Goal: Task Accomplishment & Management: Complete application form

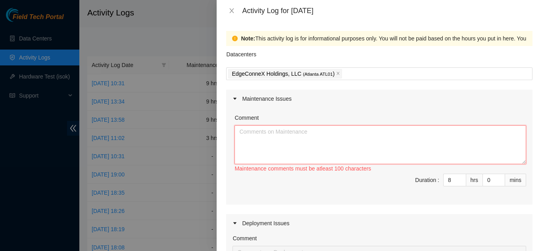
click at [299, 144] on textarea "Comment" at bounding box center [381, 144] width 292 height 39
click at [232, 13] on icon "close" at bounding box center [232, 11] width 6 height 6
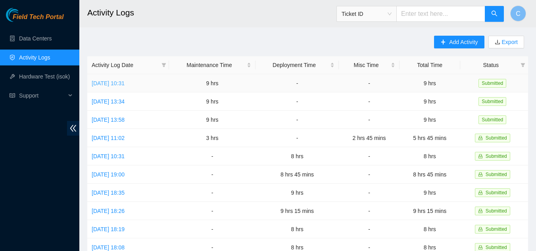
click at [125, 82] on link "[DATE] 10:31" at bounding box center [108, 83] width 33 height 6
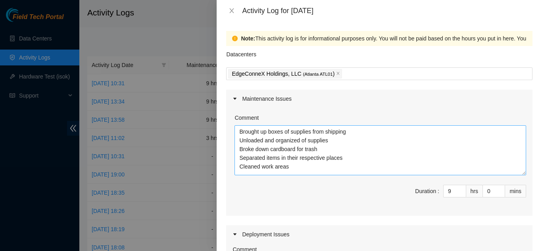
drag, startPoint x: 518, startPoint y: 161, endPoint x: 513, endPoint y: 172, distance: 11.9
click at [513, 172] on textarea "Brought up boxes of supplies from shipping Unloaded and organized of supplies B…" at bounding box center [381, 150] width 292 height 50
click at [231, 12] on icon "close" at bounding box center [232, 10] width 4 height 5
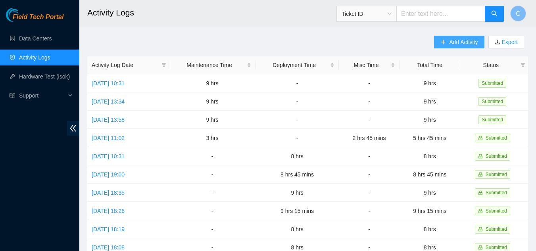
click at [457, 39] on span "Add Activity" at bounding box center [463, 42] width 29 height 9
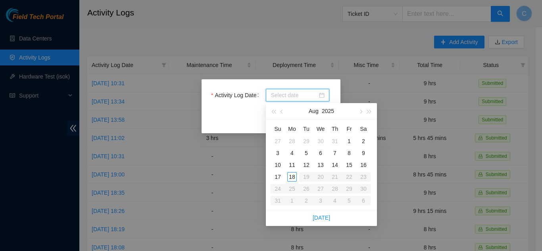
click at [312, 94] on input "Activity Log Date" at bounding box center [294, 95] width 47 height 9
type input "2025-08-13"
type input "2025-08-14"
click at [337, 164] on div "14" at bounding box center [335, 165] width 10 height 10
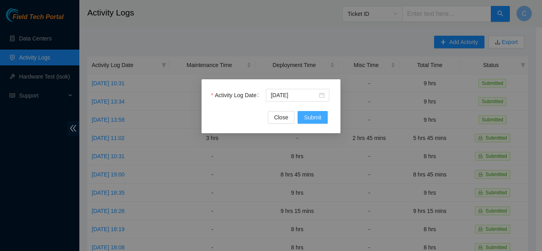
click at [310, 113] on button "Submit" at bounding box center [313, 117] width 30 height 13
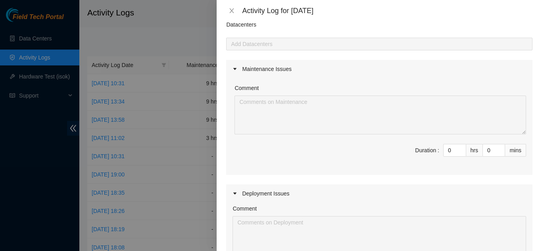
scroll to position [29, 0]
click at [445, 152] on input "0" at bounding box center [455, 151] width 22 height 12
type input "08"
type input "8"
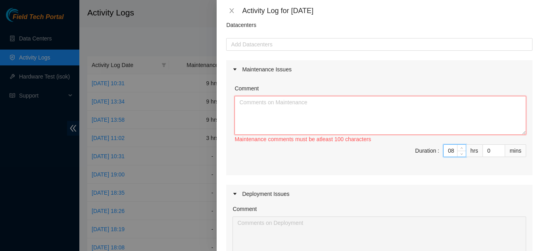
type input "8"
click at [430, 133] on textarea "Comment" at bounding box center [381, 115] width 292 height 39
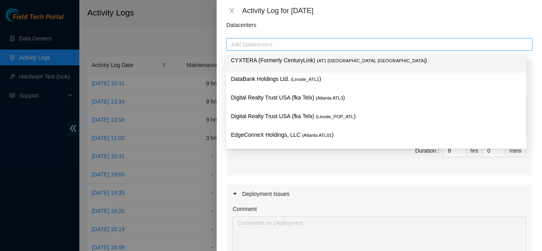
click at [421, 40] on div at bounding box center [379, 45] width 302 height 10
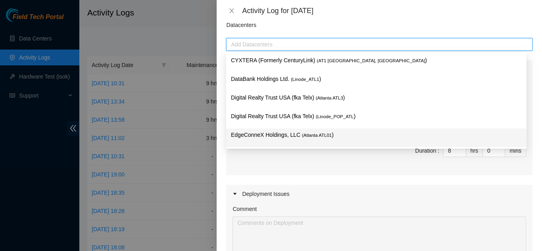
click at [351, 133] on p "EdgeConneX Holdings, LLC ( Atlanta ATL01 )" at bounding box center [376, 135] width 291 height 9
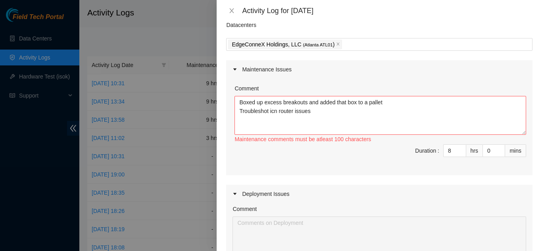
click at [331, 195] on div "Deployment Issues" at bounding box center [379, 194] width 306 height 18
click at [342, 115] on textarea "Boxed up excess breakouts and added that box to a pallet Troubleshot icn router…" at bounding box center [381, 115] width 292 height 39
click at [312, 111] on textarea "Boxed up excess breakouts and added that box to a pallet Troubleshot icn router…" at bounding box center [381, 115] width 292 height 39
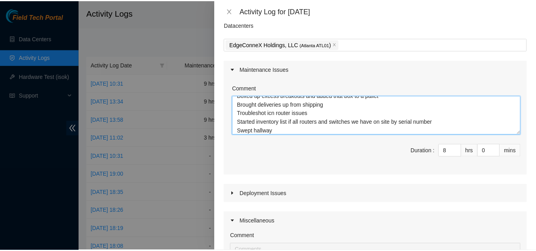
scroll to position [189, 0]
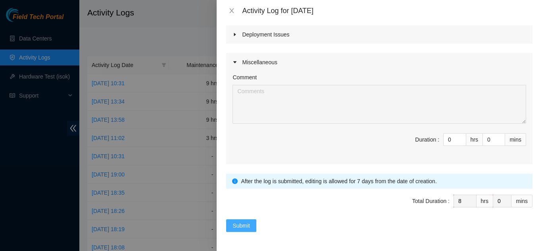
type textarea "Boxed up excess breakouts and added that box to a pallet Brought deliveries up …"
click at [241, 226] on span "Submit" at bounding box center [241, 226] width 17 height 9
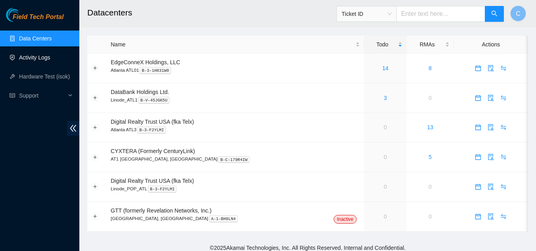
click at [50, 58] on link "Activity Logs" at bounding box center [34, 57] width 31 height 6
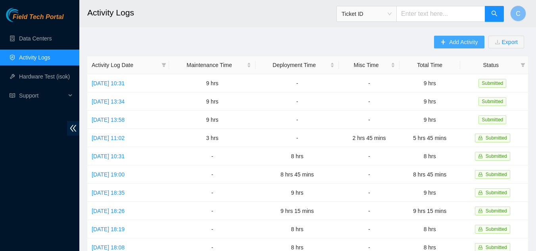
click at [450, 44] on span "Add Activity" at bounding box center [463, 42] width 29 height 9
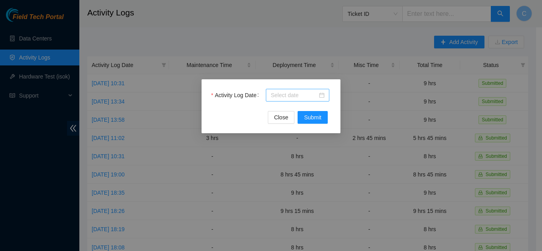
click at [314, 94] on input "Activity Log Date" at bounding box center [294, 95] width 47 height 9
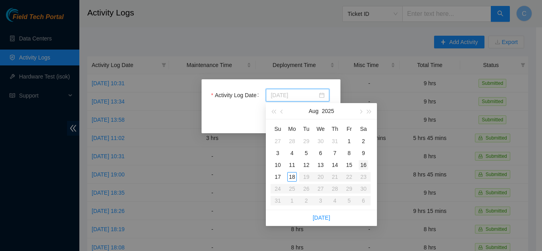
type input "2025-08-16"
type input "2025-08-15"
click at [348, 165] on div "15" at bounding box center [350, 165] width 10 height 10
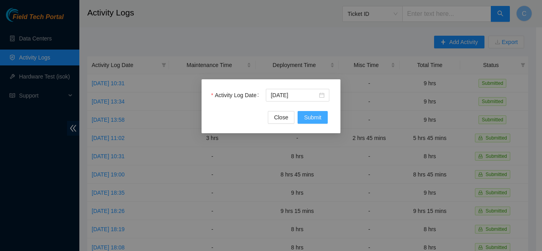
click at [324, 118] on button "Submit" at bounding box center [313, 117] width 30 height 13
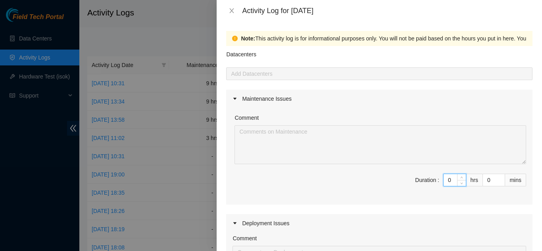
click at [447, 181] on input "0" at bounding box center [455, 180] width 22 height 12
type input "05"
type input "5"
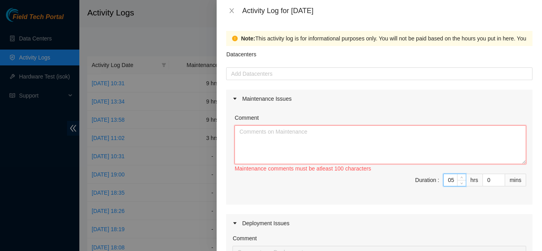
type input "5"
click at [446, 148] on textarea "Comment" at bounding box center [381, 144] width 292 height 39
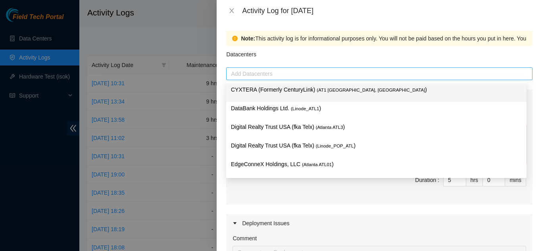
click at [426, 75] on div at bounding box center [379, 74] width 302 height 10
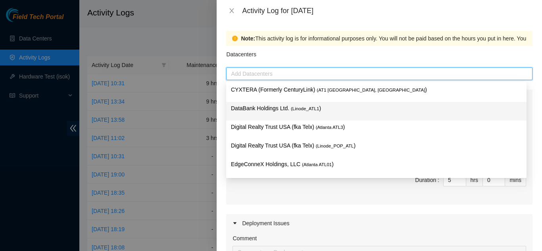
click at [414, 107] on p "DataBank Holdings Ltd. ( Linode_ATL1 )" at bounding box center [376, 108] width 291 height 9
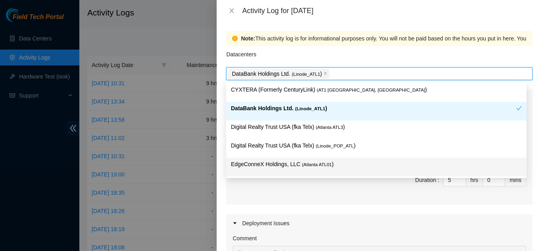
click at [372, 172] on div "EdgeConneX Holdings, LLC ( Atlanta ATL01 )" at bounding box center [376, 167] width 291 height 15
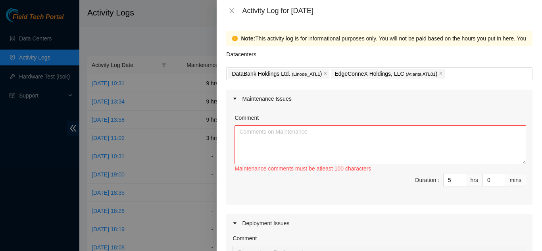
click at [351, 227] on div "Deployment Issues" at bounding box center [379, 223] width 306 height 18
click at [296, 136] on textarea "Comment" at bounding box center [381, 144] width 292 height 39
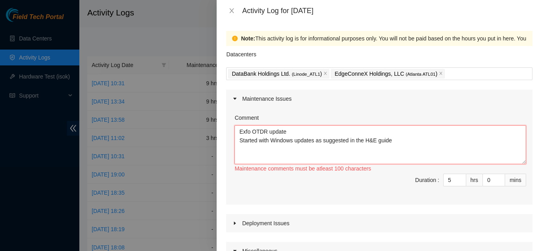
click at [239, 131] on textarea "Exfo OTDR update Started with Windows updates as suggested in the H&E guide" at bounding box center [381, 144] width 292 height 39
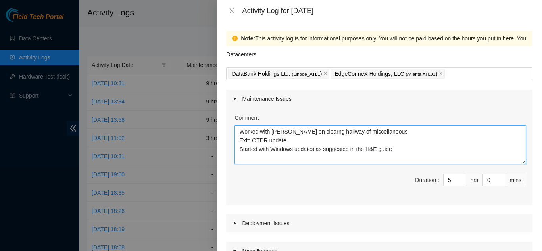
click at [310, 133] on textarea "Worked with Charles on clearng hallway of miscellaneous Exfo OTDR update Starte…" at bounding box center [381, 144] width 292 height 39
click at [396, 135] on textarea "Worked with Charles on clearing hallway of miscellaneous Exfo OTDR update Start…" at bounding box center [381, 144] width 292 height 39
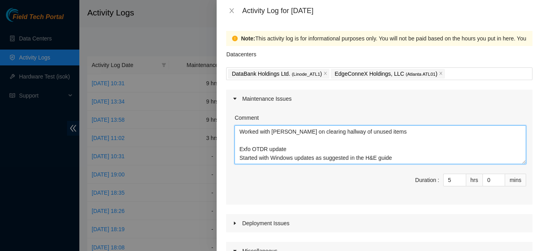
click at [404, 157] on textarea "Worked with Charles on clearing hallway of unused items Exfo OTDR update Starte…" at bounding box center [381, 144] width 292 height 39
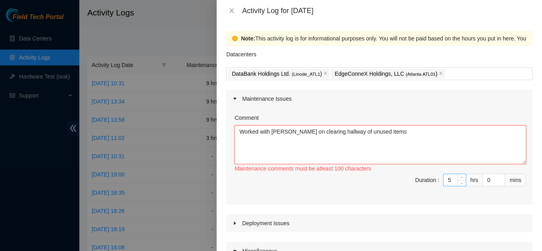
type textarea "Worked with Charles on clearing hallway of unused items"
click at [449, 181] on input "5" at bounding box center [455, 180] width 22 height 12
type input "0"
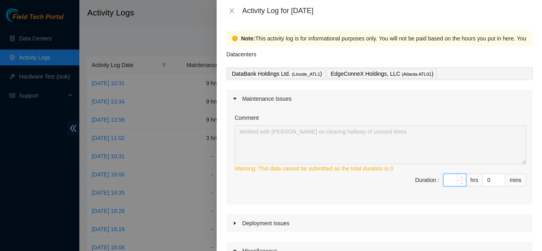
type input "2"
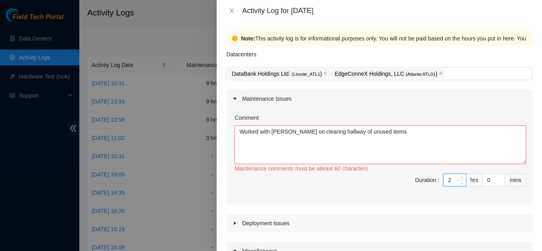
type input "2"
click at [415, 138] on textarea "Worked with Charles on clearing hallway of unused items" at bounding box center [381, 144] width 292 height 39
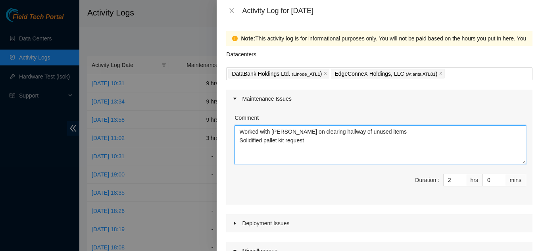
type textarea "Worked with Charles on clearing hallway of unused items Solidified pallet kit r…"
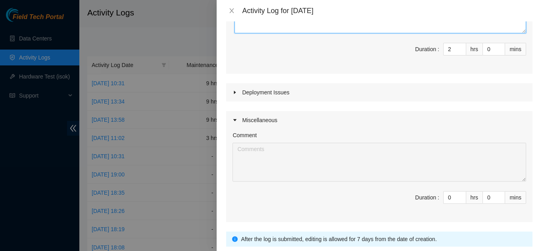
scroll to position [189, 0]
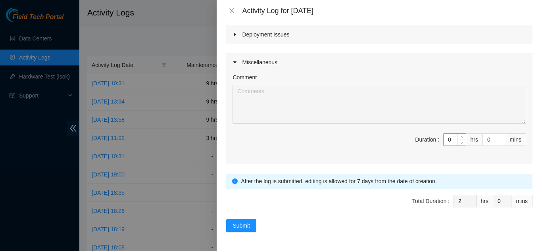
click at [445, 141] on input "0" at bounding box center [455, 140] width 22 height 12
type input "2"
type input "4"
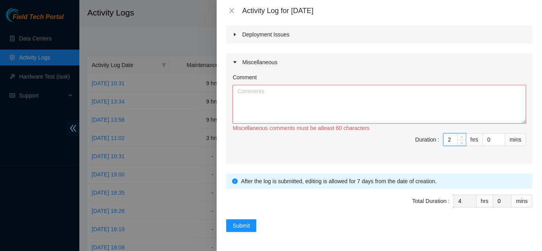
type input "2"
click at [424, 99] on textarea "Comment" at bounding box center [380, 104] width 294 height 39
type textarea "T"
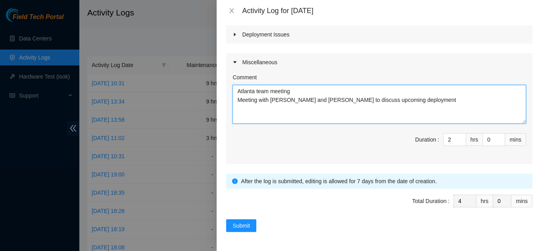
click at [299, 92] on textarea "Atlanta team meeting Meeting with Ashley, David and Charles to discuss upcoming…" at bounding box center [380, 104] width 294 height 39
type textarea "Atlanta team meeting discussing pilot program Meeting with Ashley, David and Ch…"
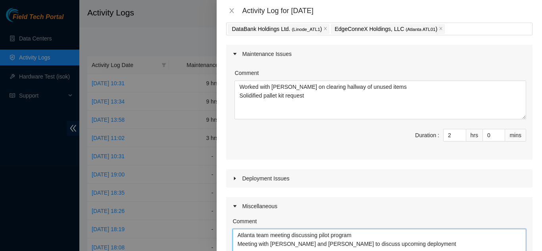
scroll to position [0, 0]
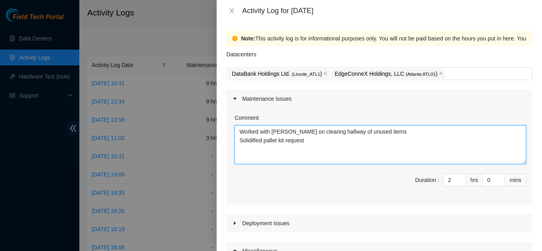
click at [313, 143] on textarea "Worked with Charles on clearing hallway of unused items Solidified pallet kit r…" at bounding box center [381, 144] width 292 height 39
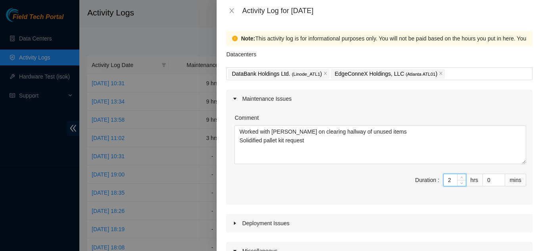
click at [447, 181] on input "2" at bounding box center [455, 180] width 22 height 12
type input "2"
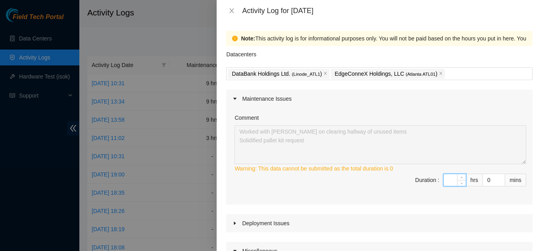
type input "3"
type input "5"
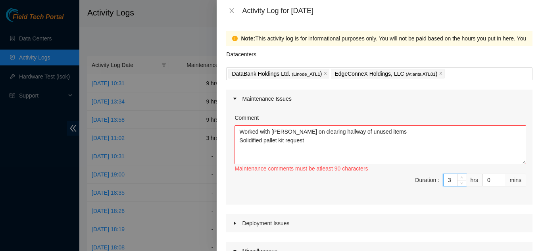
type input "3"
click at [328, 143] on textarea "Worked with Charles on clearing hallway of unused items Solidified pallet kit r…" at bounding box center [381, 144] width 292 height 39
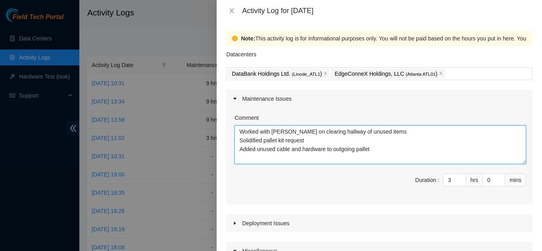
drag, startPoint x: 238, startPoint y: 139, endPoint x: 312, endPoint y: 136, distance: 73.5
click at [312, 136] on textarea "Worked with Charles on clearing hallway of unused items Solidified pallet kit r…" at bounding box center [381, 144] width 292 height 39
paste textarea "Solidified pallet kit request"
click at [324, 73] on icon "close" at bounding box center [325, 73] width 3 height 3
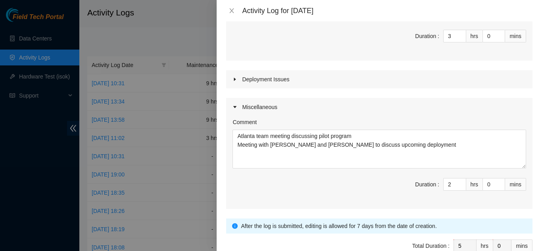
scroll to position [189, 0]
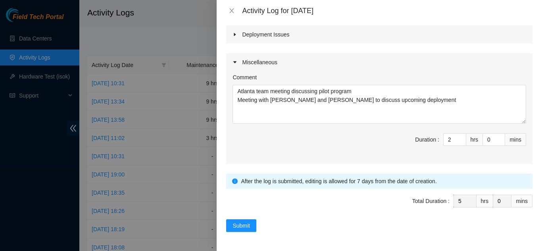
type textarea "Worked with Charles on clearing hallway of unused items Added unused cable and …"
click at [483, 139] on input "0" at bounding box center [494, 140] width 22 height 12
type input "30"
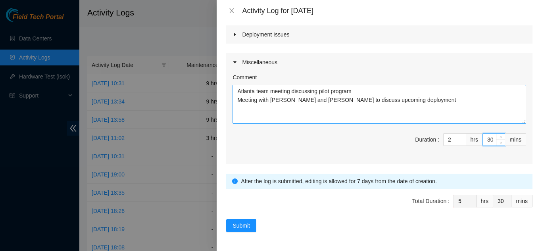
type input "30"
click at [412, 92] on textarea "Atlanta team meeting discussing pilot program Meeting with Ashley, David and Ch…" at bounding box center [380, 104] width 294 height 39
click at [432, 102] on textarea "Atlanta team meeting discussing pilot program Meeting with Ashley, David and Ch…" at bounding box center [380, 104] width 294 height 39
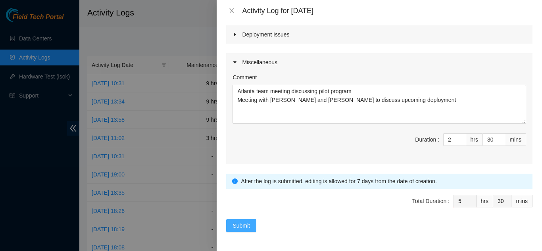
click at [247, 221] on button "Submit" at bounding box center [241, 226] width 30 height 13
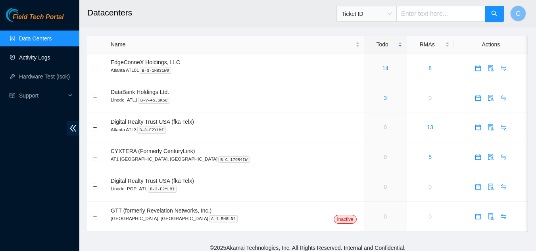
click at [42, 59] on link "Activity Logs" at bounding box center [34, 57] width 31 height 6
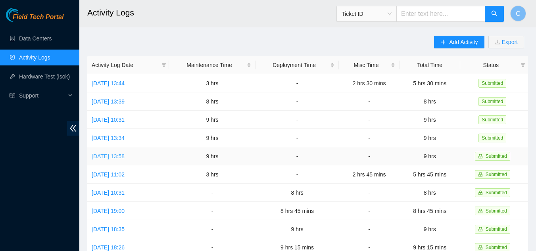
click at [125, 156] on link "[DATE] 13:58" at bounding box center [108, 156] width 33 height 6
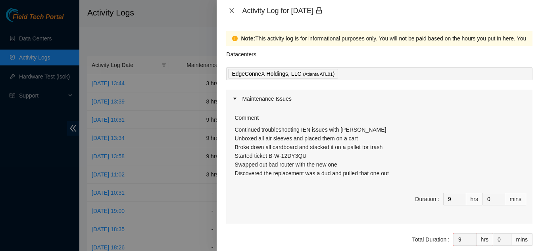
click at [231, 9] on icon "close" at bounding box center [232, 11] width 6 height 6
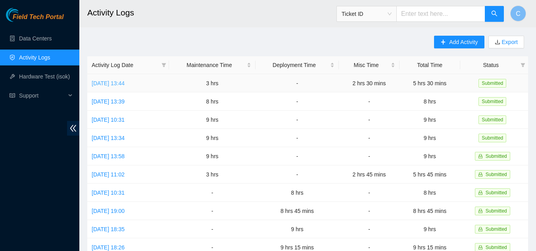
click at [119, 83] on link "[DATE] 13:44" at bounding box center [108, 83] width 33 height 6
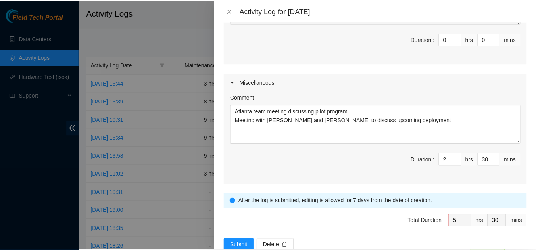
scroll to position [282, 0]
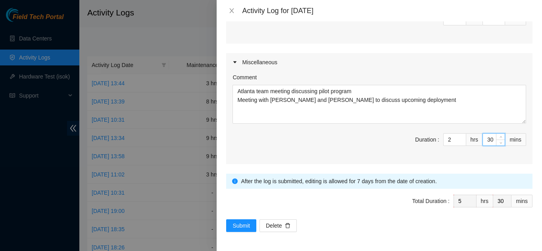
click at [489, 140] on input "30" at bounding box center [494, 140] width 22 height 12
type input "3"
type input "0"
type input "15"
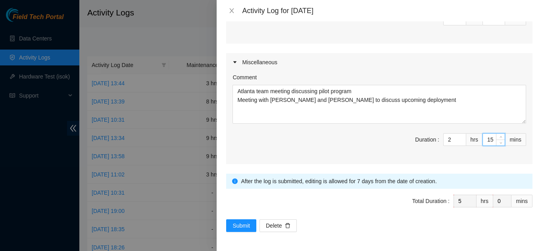
type input "15"
click at [233, 229] on span "Submit" at bounding box center [241, 226] width 17 height 9
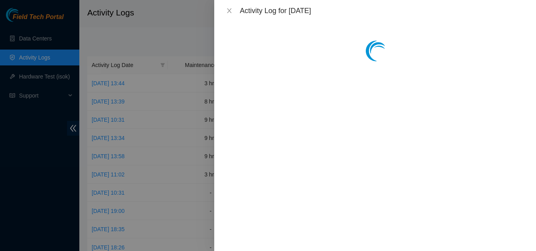
scroll to position [0, 0]
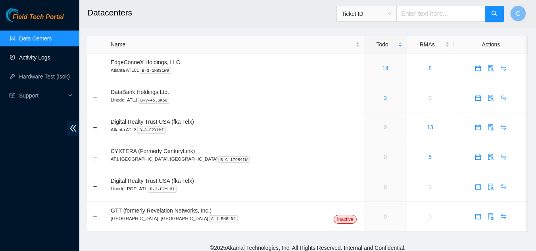
click at [44, 56] on link "Activity Logs" at bounding box center [34, 57] width 31 height 6
